Goal: Transaction & Acquisition: Purchase product/service

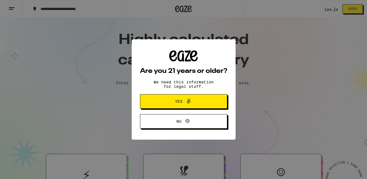
click at [198, 103] on span "Yes" at bounding box center [183, 101] width 42 height 7
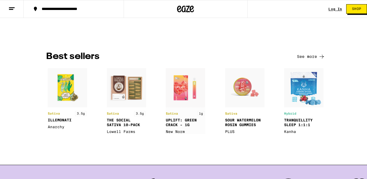
scroll to position [416, 0]
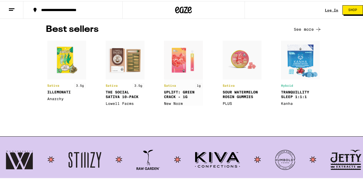
click at [186, 66] on img at bounding box center [183, 72] width 39 height 65
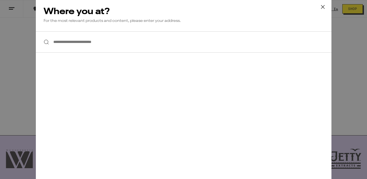
scroll to position [0, 0]
click at [127, 43] on input "**********" at bounding box center [183, 41] width 295 height 21
click at [110, 42] on input "**********" at bounding box center [183, 41] width 295 height 21
click at [322, 4] on icon at bounding box center [322, 7] width 8 height 8
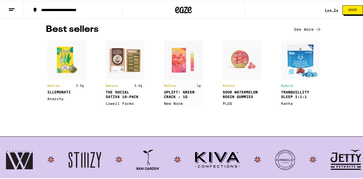
click at [181, 62] on img at bounding box center [183, 72] width 39 height 65
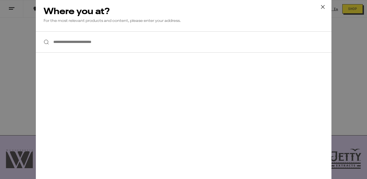
click at [150, 38] on input "**********" at bounding box center [183, 41] width 295 height 21
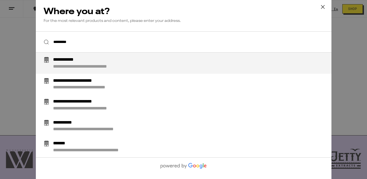
click at [132, 63] on div "**********" at bounding box center [194, 63] width 283 height 12
type input "**********"
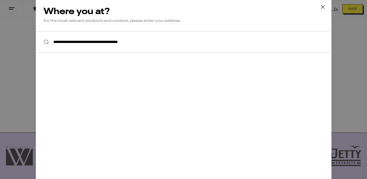
scroll to position [416, 0]
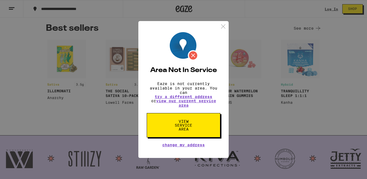
click at [189, 129] on span "View Service Area" at bounding box center [183, 126] width 29 height 12
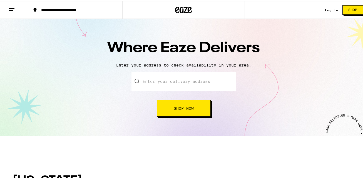
click at [176, 107] on span "Shop Now" at bounding box center [183, 107] width 20 height 4
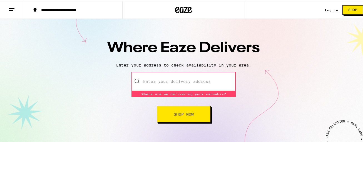
click at [180, 78] on input "text" at bounding box center [183, 80] width 104 height 19
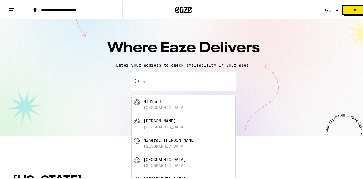
click at [161, 109] on div "Midland [GEOGRAPHIC_DATA]" at bounding box center [184, 103] width 104 height 19
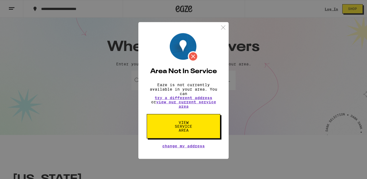
click at [185, 127] on span "View Service Area" at bounding box center [183, 126] width 29 height 12
click at [225, 26] on img at bounding box center [223, 26] width 7 height 7
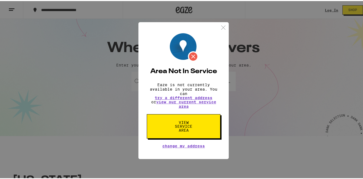
click at [223, 26] on div "Where Eaze Delivers Enter your address to check availability in your area. Ente…" at bounding box center [183, 76] width 367 height 117
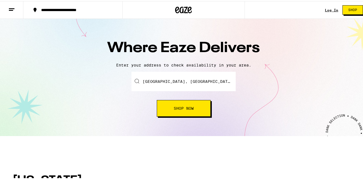
click at [178, 84] on input "[GEOGRAPHIC_DATA], [GEOGRAPHIC_DATA]" at bounding box center [183, 80] width 104 height 19
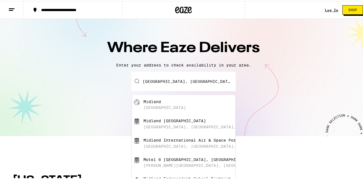
click at [182, 127] on div "[GEOGRAPHIC_DATA], [GEOGRAPHIC_DATA], [GEOGRAPHIC_DATA]" at bounding box center [211, 126] width 137 height 4
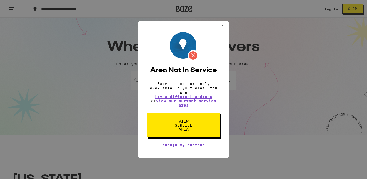
click at [187, 125] on span "View Service Area" at bounding box center [183, 126] width 29 height 12
click at [187, 118] on button "View Service Area" at bounding box center [184, 125] width 74 height 24
click at [190, 120] on span "View Service Area" at bounding box center [183, 126] width 29 height 12
click at [202, 124] on button "View Service Area" at bounding box center [184, 125] width 74 height 24
click at [202, 123] on button "View Service Area" at bounding box center [184, 125] width 74 height 24
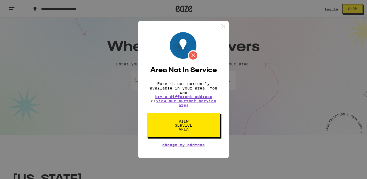
click at [203, 120] on button "View Service Area" at bounding box center [184, 125] width 74 height 24
click at [224, 26] on img at bounding box center [223, 26] width 7 height 7
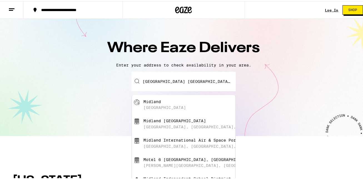
click at [191, 76] on input "[GEOGRAPHIC_DATA] [GEOGRAPHIC_DATA], [GEOGRAPHIC_DATA], [GEOGRAPHIC_DATA], [GEO…" at bounding box center [183, 80] width 104 height 19
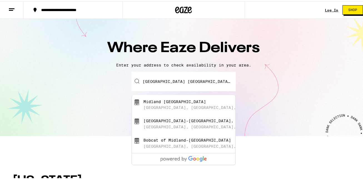
click at [175, 142] on div "Bobcat of Midland-[GEOGRAPHIC_DATA] 20, [GEOGRAPHIC_DATA], [GEOGRAPHIC_DATA]" at bounding box center [192, 142] width 99 height 11
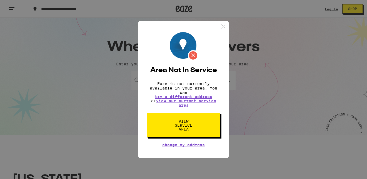
click at [184, 126] on span "View Service Area" at bounding box center [183, 126] width 29 height 12
click at [189, 123] on span "View Service Area" at bounding box center [183, 126] width 29 height 12
click at [223, 25] on img at bounding box center [223, 26] width 7 height 7
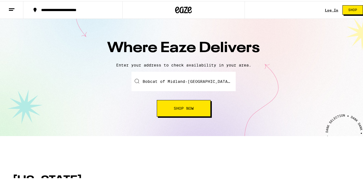
click at [219, 78] on input "Bobcat of Midland-[GEOGRAPHIC_DATA], [GEOGRAPHIC_DATA], [GEOGRAPHIC_DATA], [GEO…" at bounding box center [183, 80] width 104 height 19
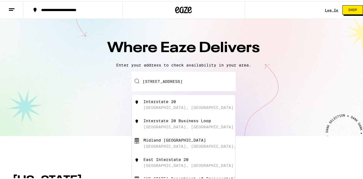
click at [191, 106] on div "Interstate 20 [GEOGRAPHIC_DATA], [GEOGRAPHIC_DATA]" at bounding box center [192, 104] width 99 height 11
type input "Interstate 20, [GEOGRAPHIC_DATA], [GEOGRAPHIC_DATA]"
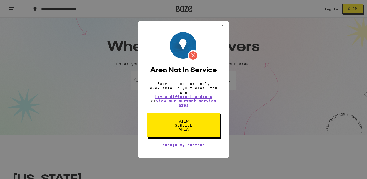
click at [223, 23] on img at bounding box center [223, 26] width 7 height 7
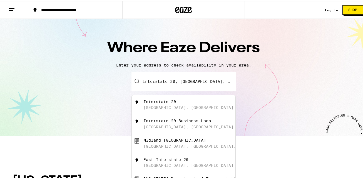
drag, startPoint x: 211, startPoint y: 75, endPoint x: 150, endPoint y: 84, distance: 60.9
click at [139, 85] on div "Interstate 20, [GEOGRAPHIC_DATA], TX Interstate 20 Midland, [GEOGRAPHIC_DATA] I…" at bounding box center [183, 80] width 104 height 19
click at [150, 84] on input "Interstate 20, [GEOGRAPHIC_DATA], [GEOGRAPHIC_DATA]" at bounding box center [183, 80] width 104 height 19
drag, startPoint x: 206, startPoint y: 80, endPoint x: 134, endPoint y: 79, distance: 71.9
click at [134, 79] on div "Interstate 20, [GEOGRAPHIC_DATA], TX Interstate 20 Midland, [GEOGRAPHIC_DATA] I…" at bounding box center [183, 80] width 104 height 19
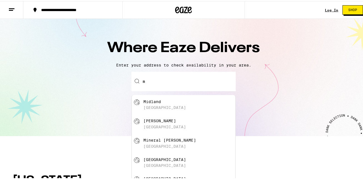
click at [165, 108] on div "Midland [GEOGRAPHIC_DATA]" at bounding box center [192, 104] width 99 height 11
type input "[GEOGRAPHIC_DATA], [GEOGRAPHIC_DATA]"
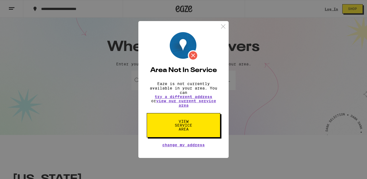
click at [225, 26] on img at bounding box center [223, 26] width 7 height 7
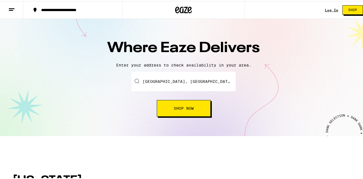
click at [227, 81] on input "[GEOGRAPHIC_DATA], [GEOGRAPHIC_DATA]" at bounding box center [183, 80] width 104 height 19
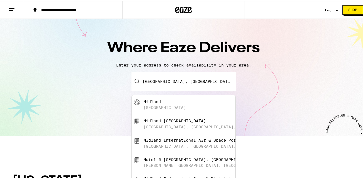
click at [204, 102] on div "Midland [GEOGRAPHIC_DATA]" at bounding box center [192, 104] width 99 height 11
